Goal: Navigation & Orientation: Find specific page/section

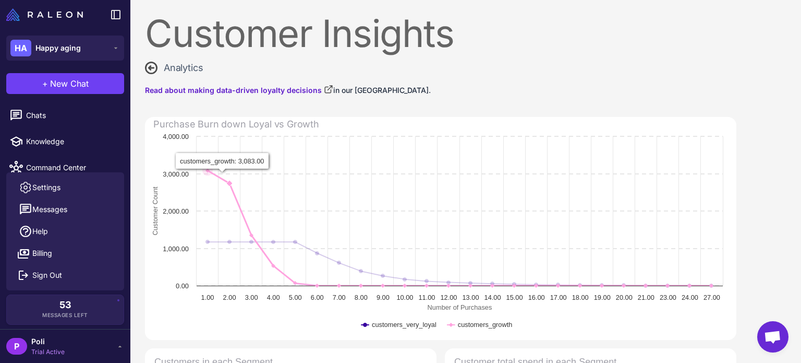
scroll to position [114, 0]
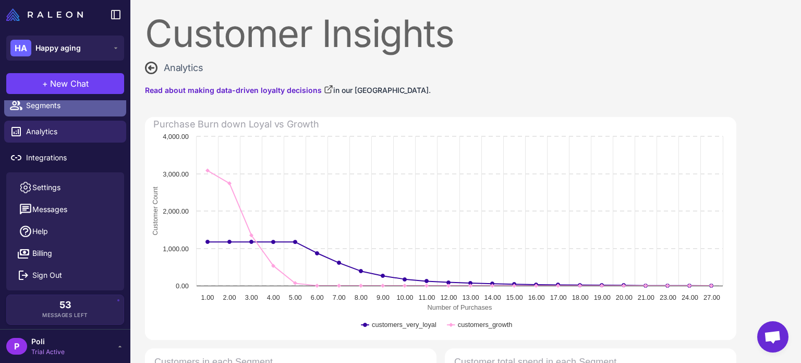
click at [51, 112] on link "Segments" at bounding box center [65, 105] width 122 height 22
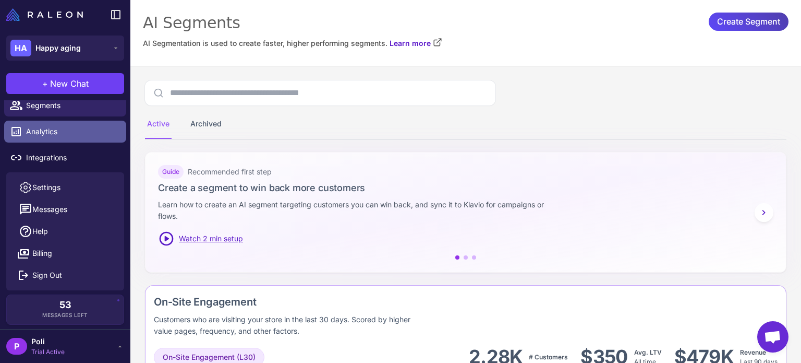
click at [54, 135] on span "Analytics" at bounding box center [72, 131] width 92 height 11
